Goal: Transaction & Acquisition: Purchase product/service

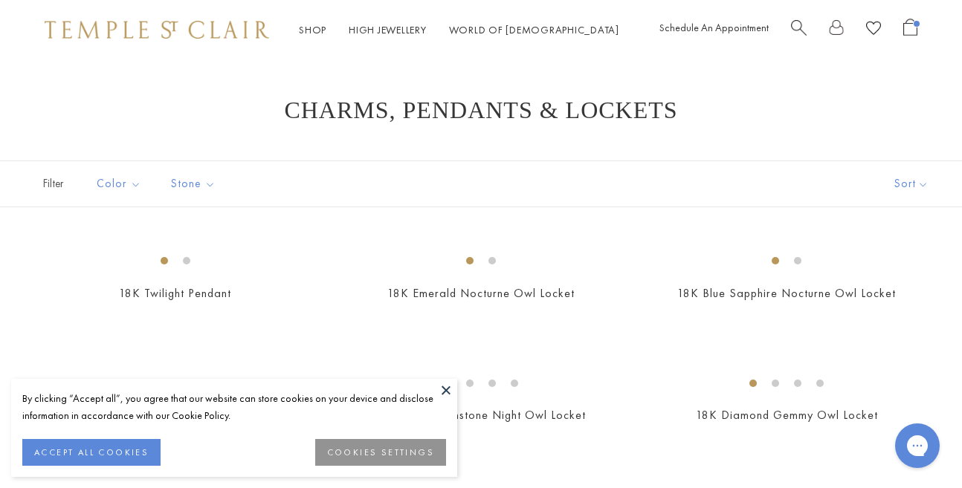
click at [447, 392] on button at bounding box center [446, 390] width 22 height 22
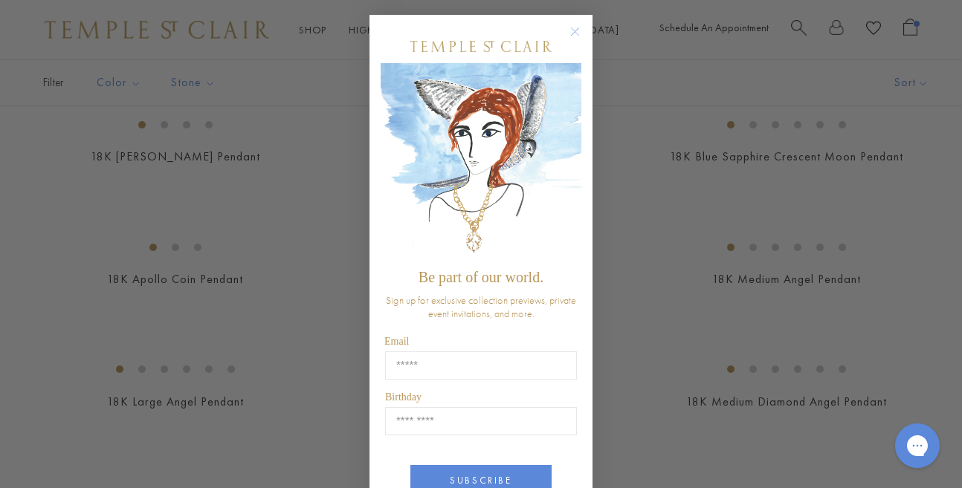
click at [576, 27] on circle "Close dialog" at bounding box center [575, 32] width 18 height 18
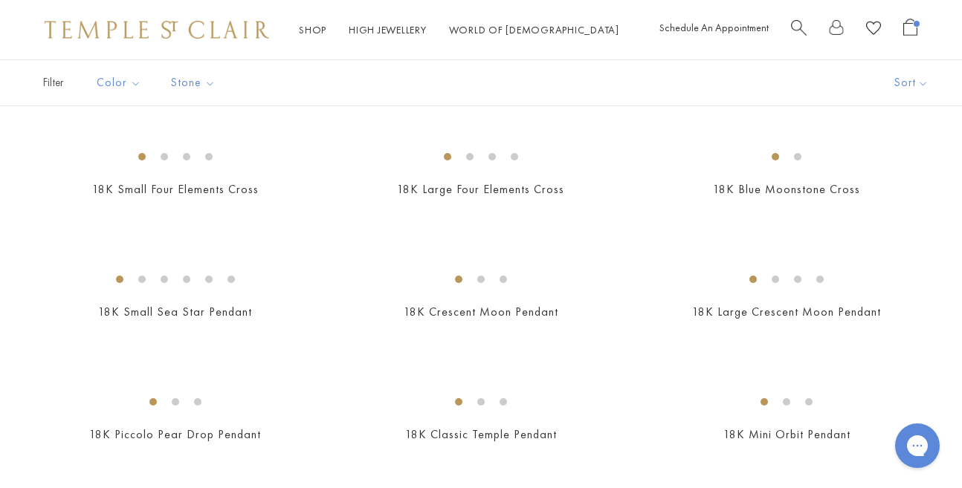
scroll to position [1504, 0]
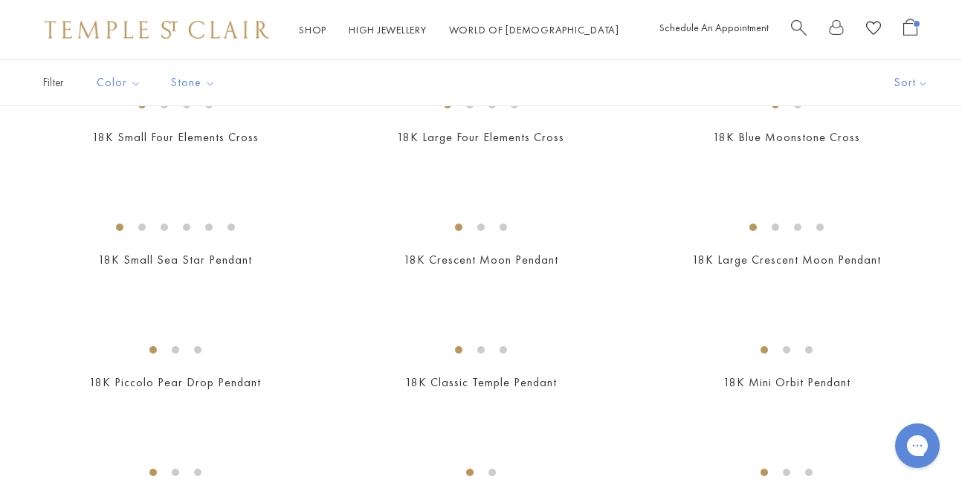
click at [0, 0] on img at bounding box center [0, 0] width 0 height 0
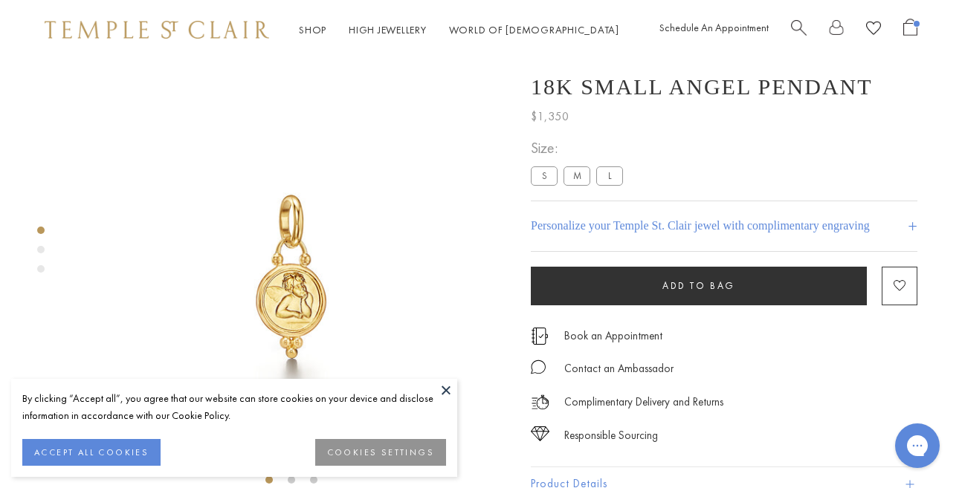
click at [438, 379] on button at bounding box center [446, 390] width 22 height 22
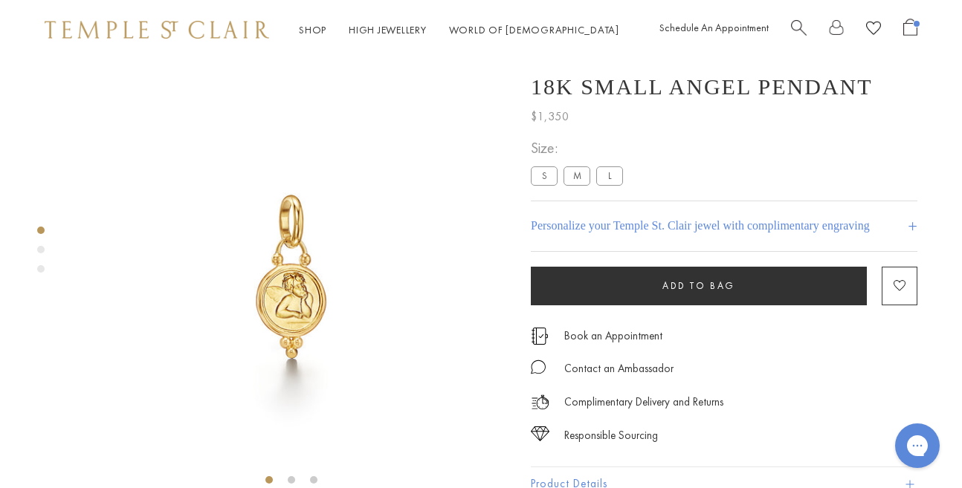
click at [912, 27] on span "Open Shopping Bag" at bounding box center [910, 27] width 14 height 17
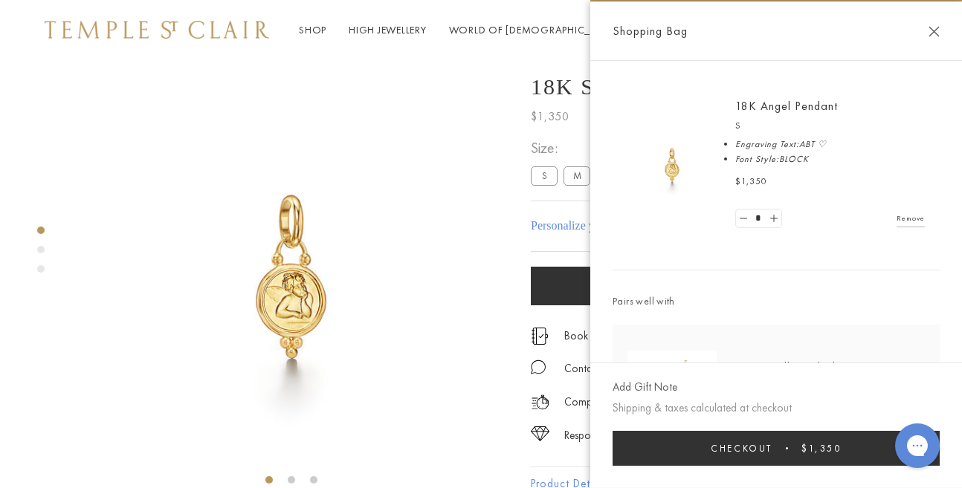
click at [935, 33] on button "Close Shopping Bag" at bounding box center [933, 31] width 11 height 11
